Goal: Information Seeking & Learning: Learn about a topic

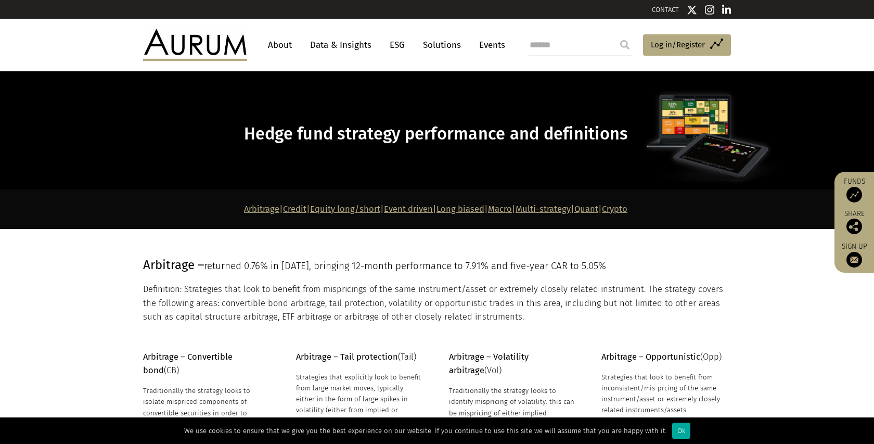
click at [599, 209] on link "Quant" at bounding box center [587, 209] width 24 height 10
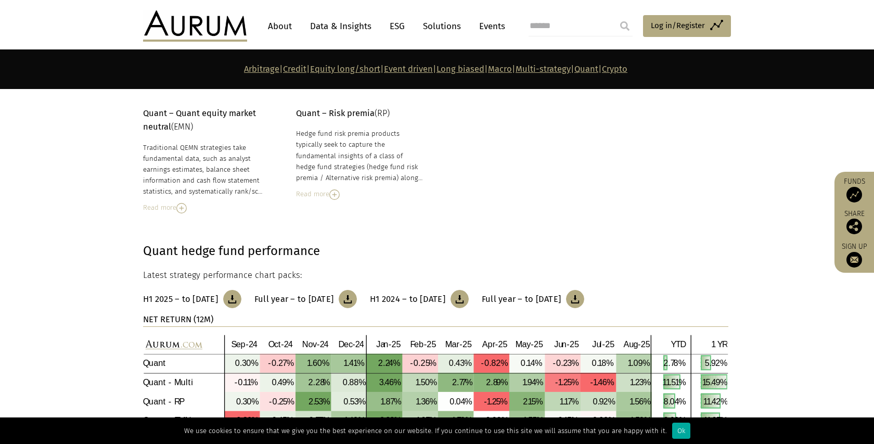
scroll to position [4454, 0]
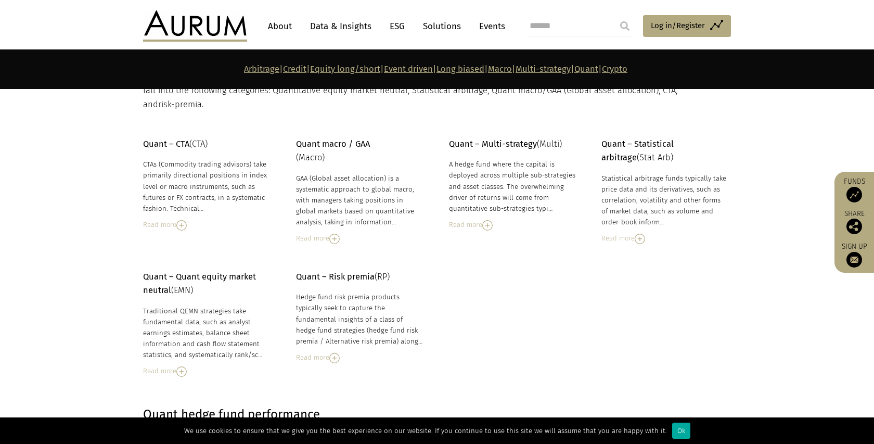
click at [182, 220] on img at bounding box center [181, 225] width 10 height 10
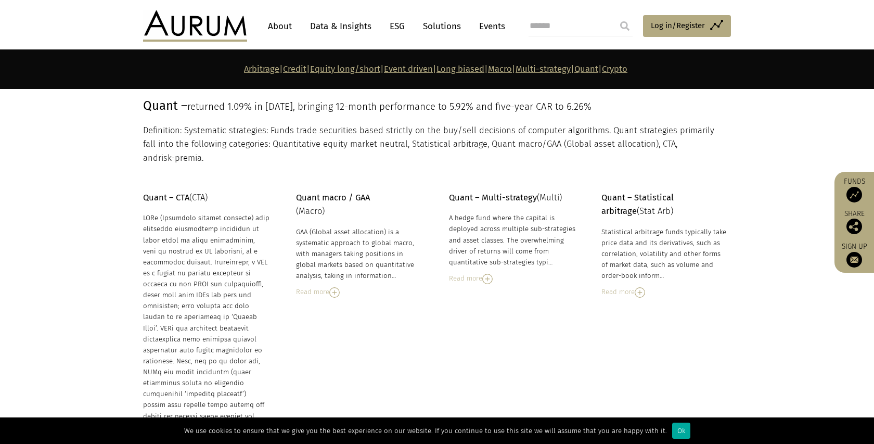
scroll to position [4378, 0]
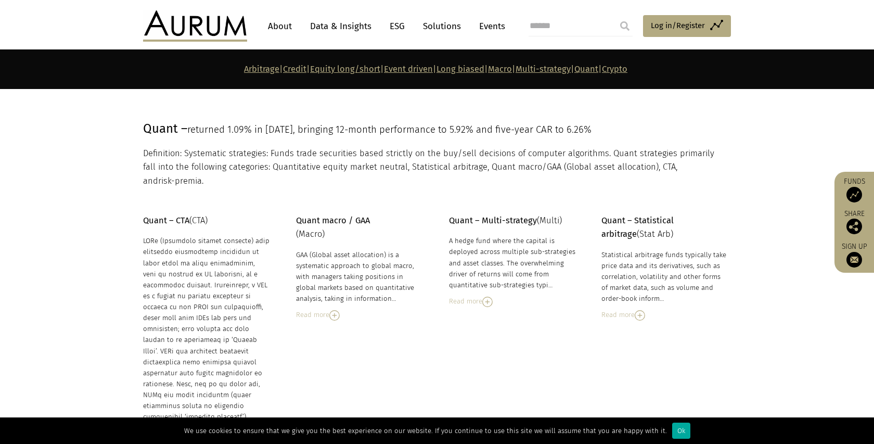
click at [337, 310] on img at bounding box center [334, 315] width 10 height 10
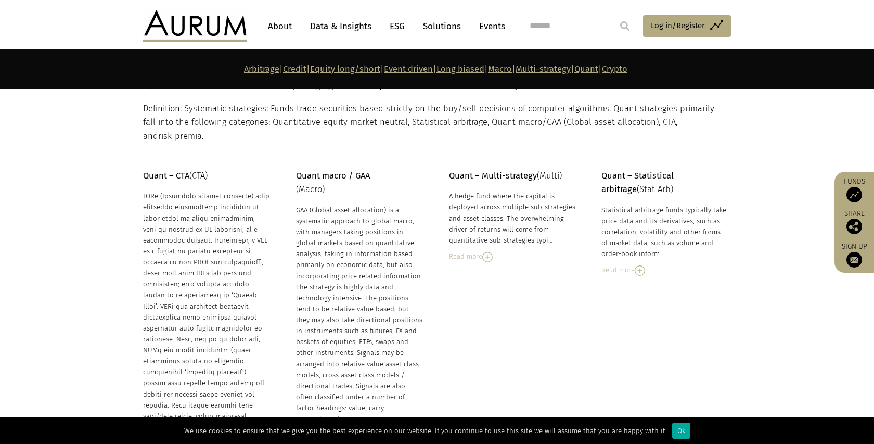
scroll to position [4424, 0]
click at [488, 250] on img at bounding box center [487, 255] width 10 height 10
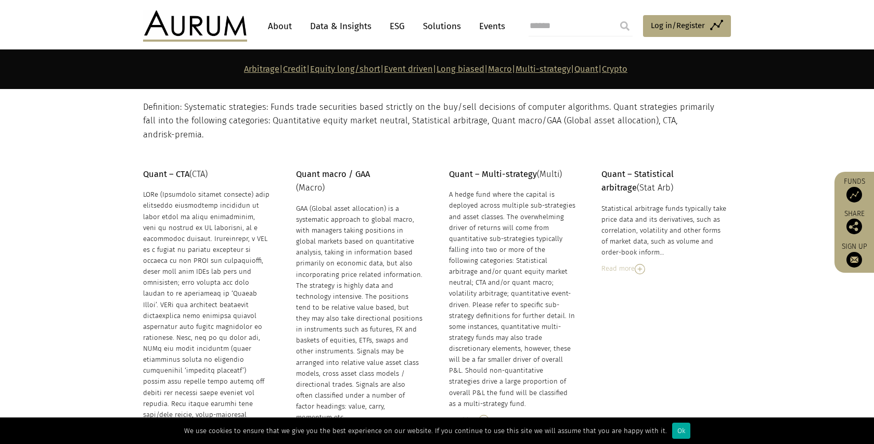
click at [642, 264] on img at bounding box center [640, 269] width 10 height 10
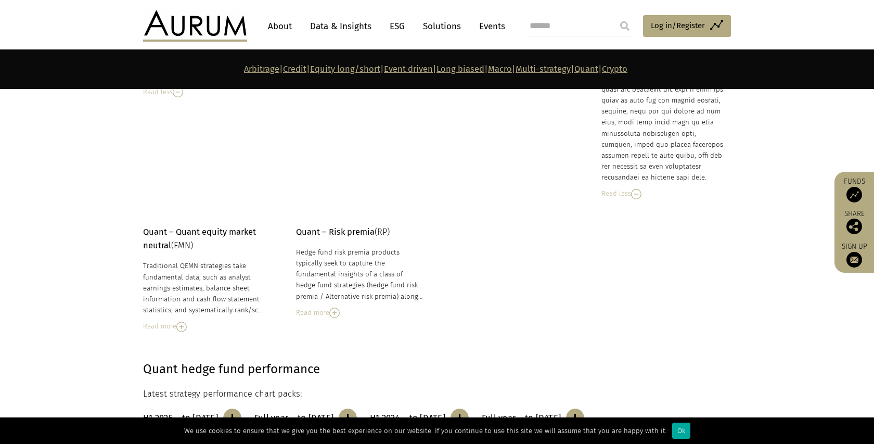
scroll to position [4921, 0]
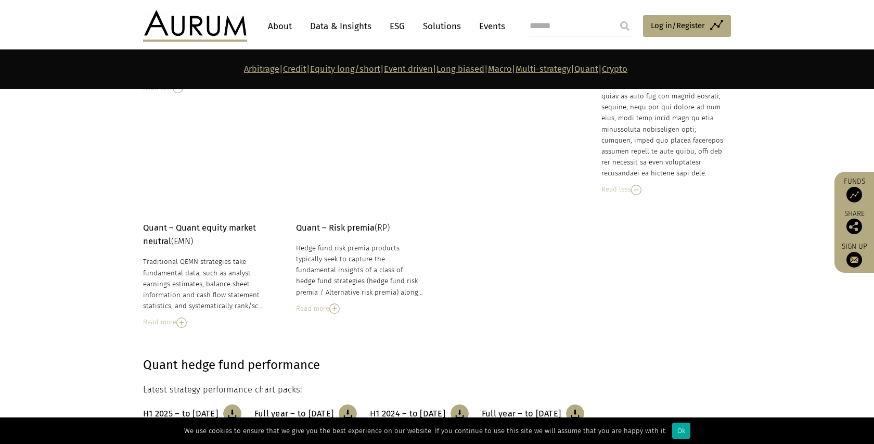
click at [184, 317] on img at bounding box center [181, 322] width 10 height 10
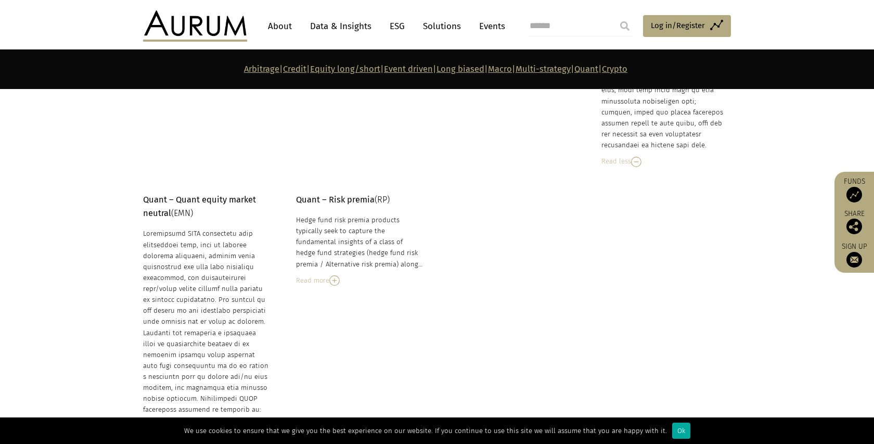
scroll to position [4933, 0]
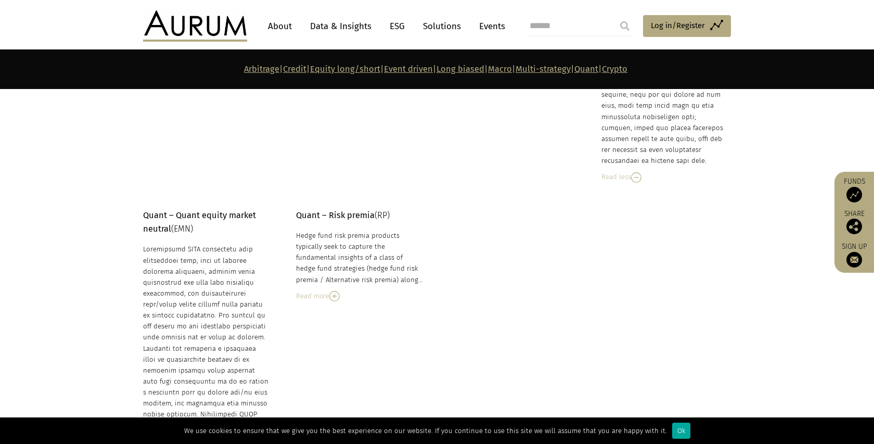
click at [337, 291] on img at bounding box center [334, 296] width 10 height 10
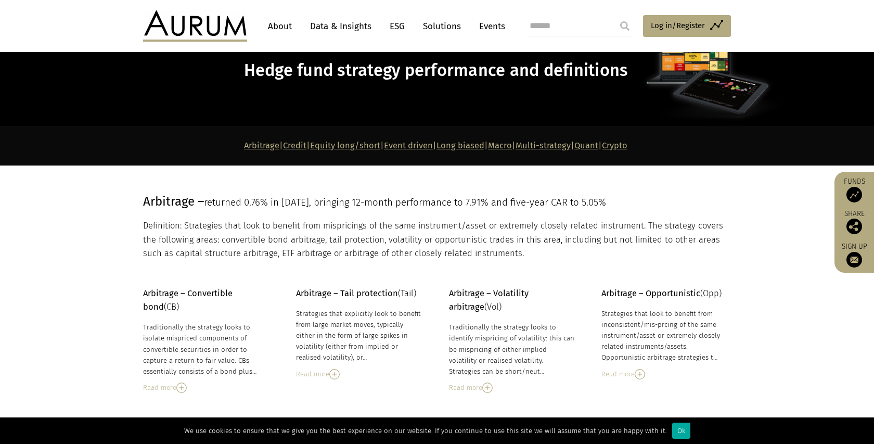
scroll to position [64, 0]
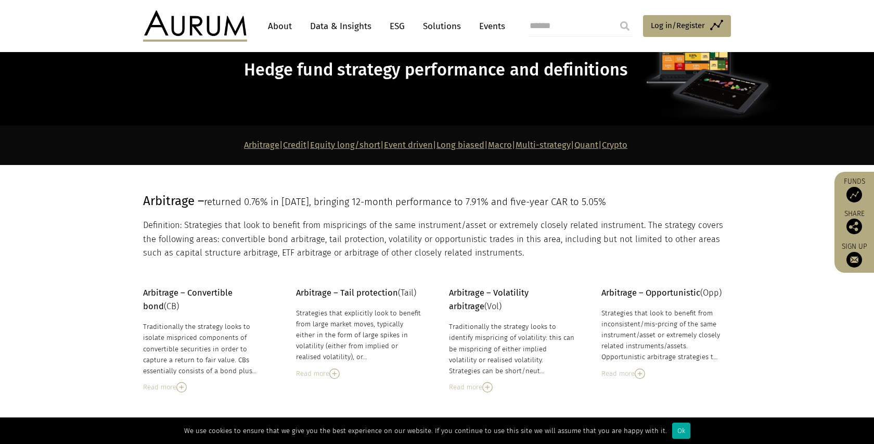
click at [348, 24] on link "Data & Insights" at bounding box center [341, 26] width 72 height 19
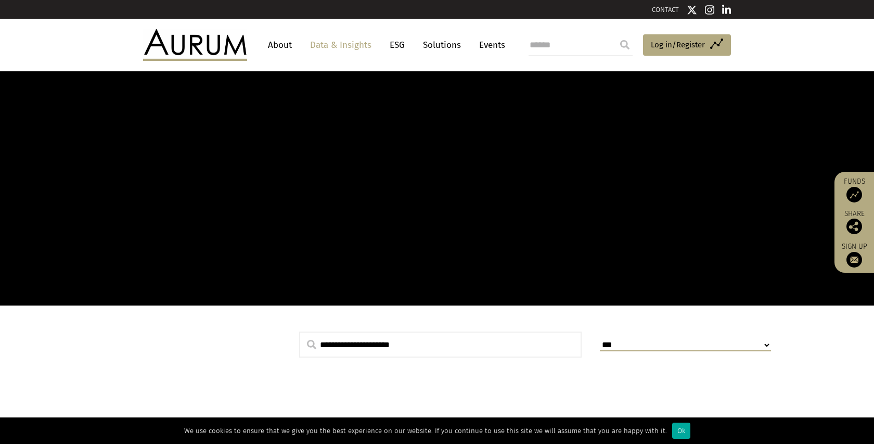
click at [365, 344] on input "text" at bounding box center [440, 345] width 283 height 26
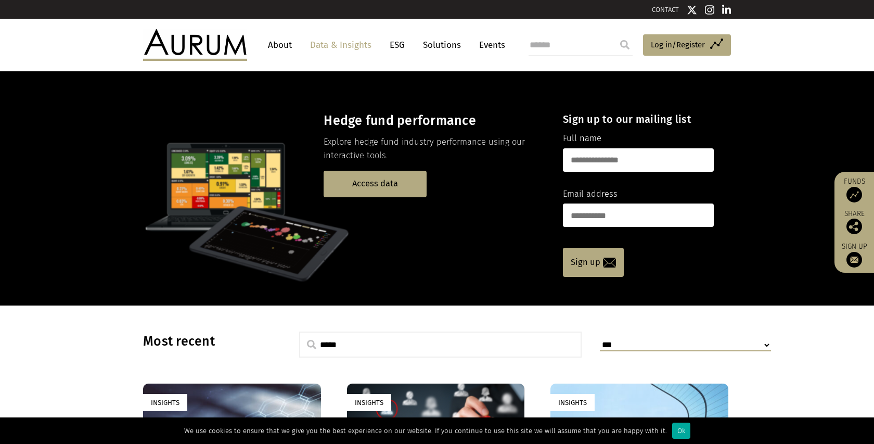
type input "*****"
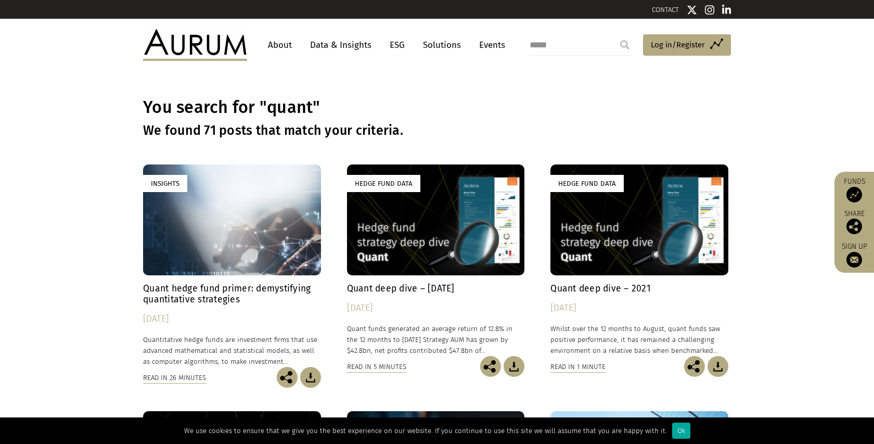
click at [194, 289] on h4 "Quant hedge fund primer: demystifying quantitative strategies" at bounding box center [232, 294] width 178 height 22
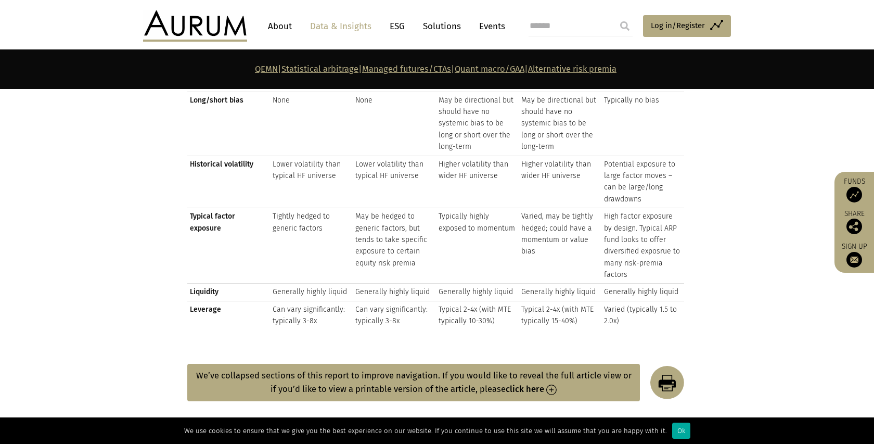
scroll to position [1400, 0]
click at [552, 384] on img at bounding box center [551, 389] width 10 height 10
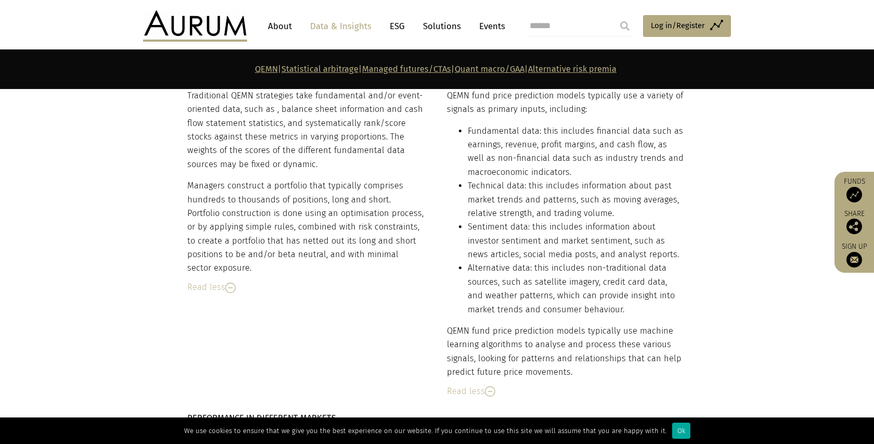
scroll to position [3137, 0]
